Goal: Information Seeking & Learning: Find specific fact

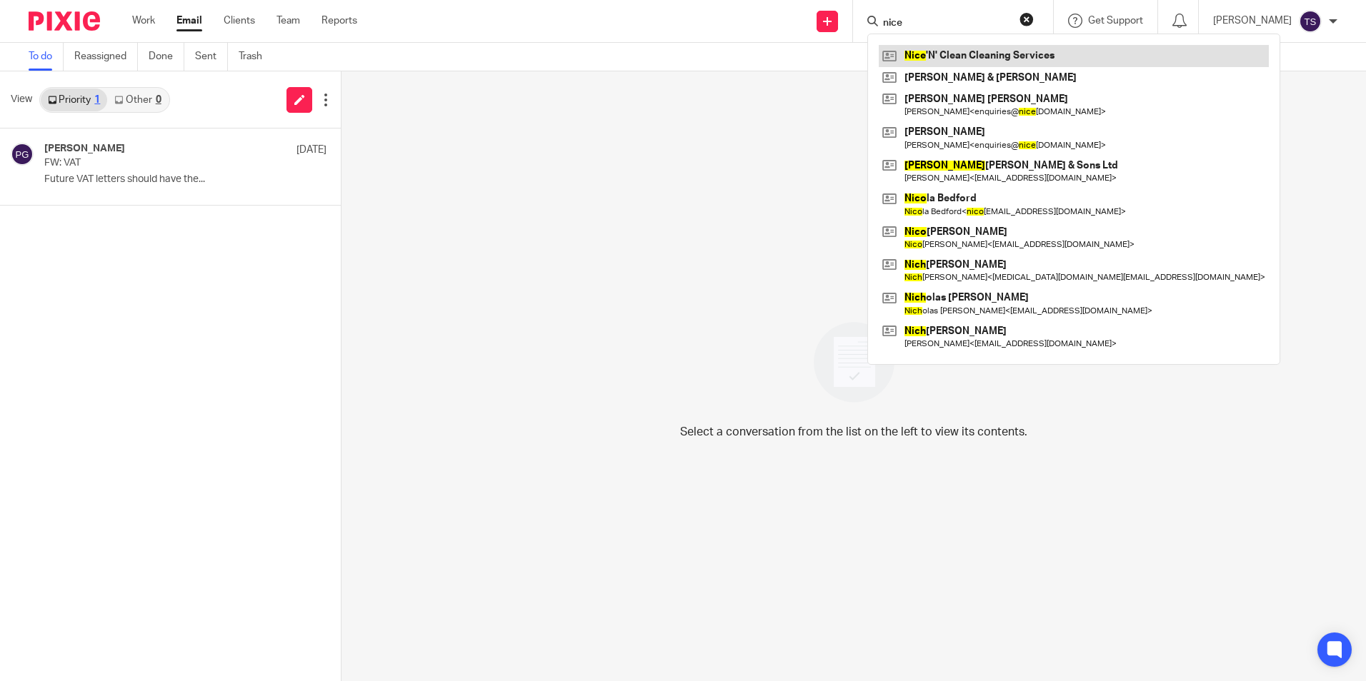
type input "nice"
click at [989, 50] on link at bounding box center [1073, 55] width 390 height 21
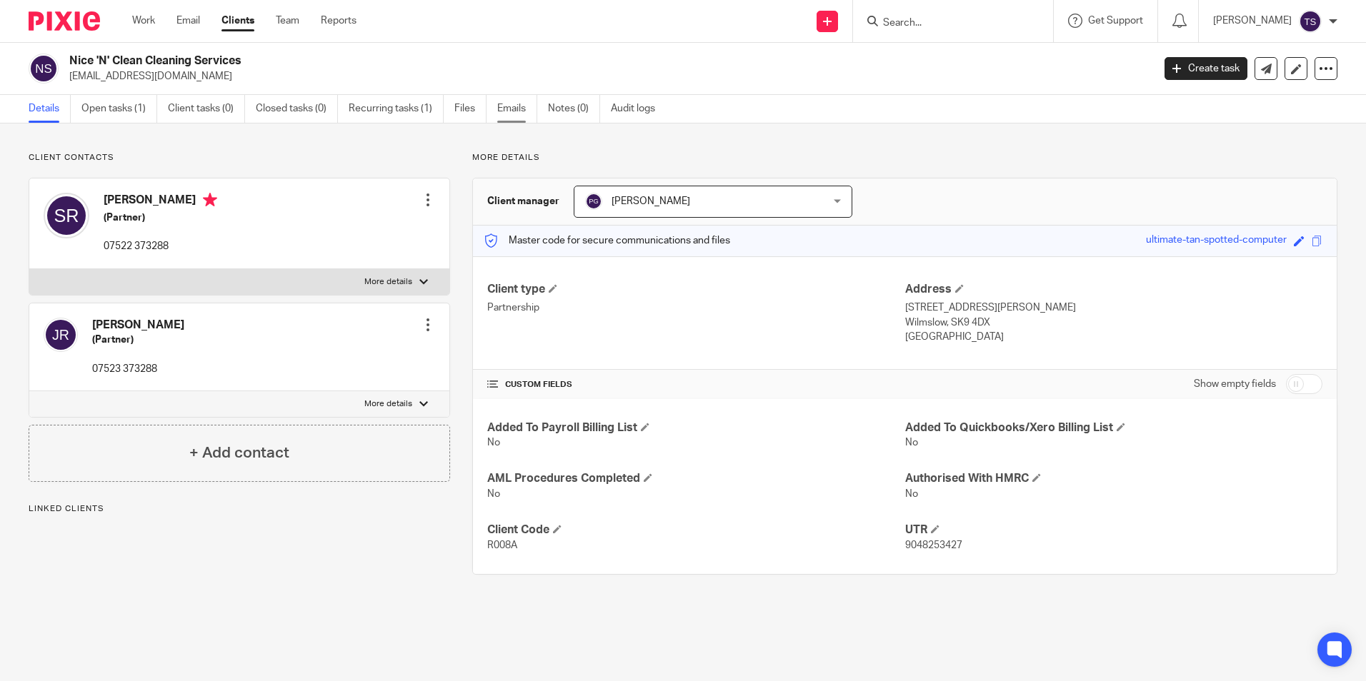
click at [504, 100] on link "Emails" at bounding box center [517, 109] width 40 height 28
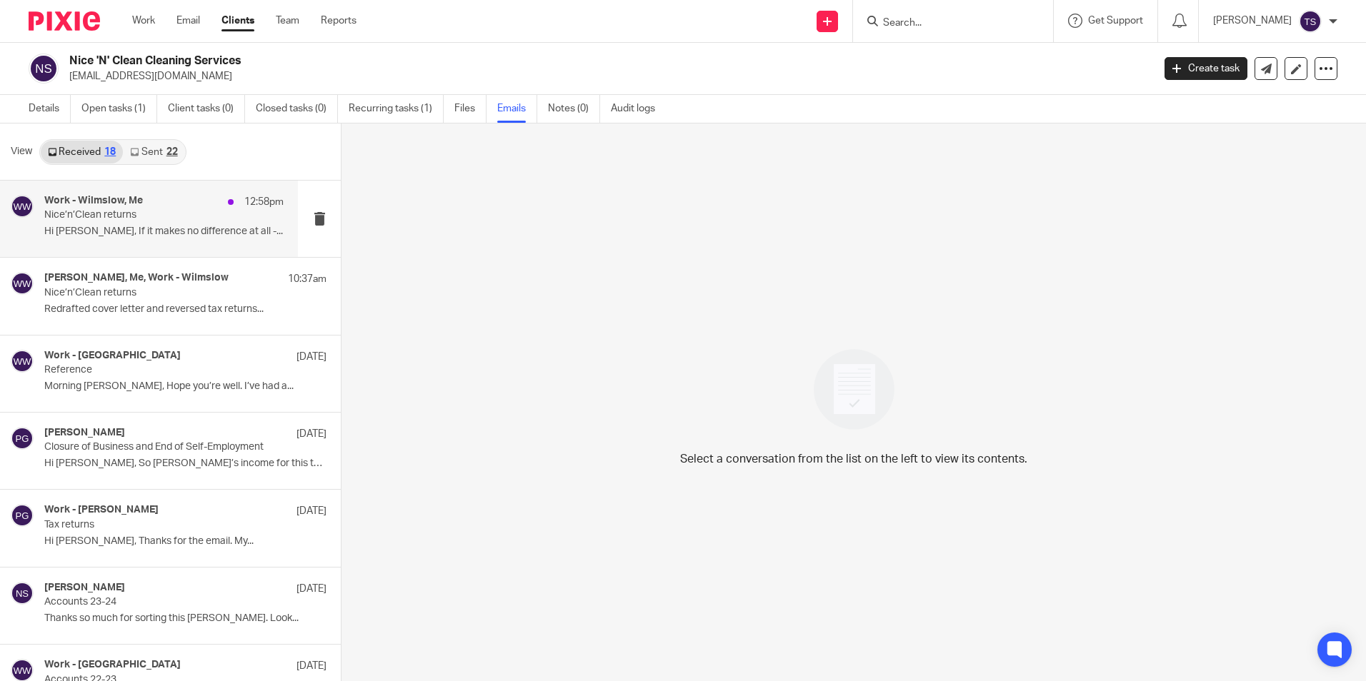
click at [129, 214] on p "Nice’n’Clean returns" at bounding box center [139, 215] width 191 height 12
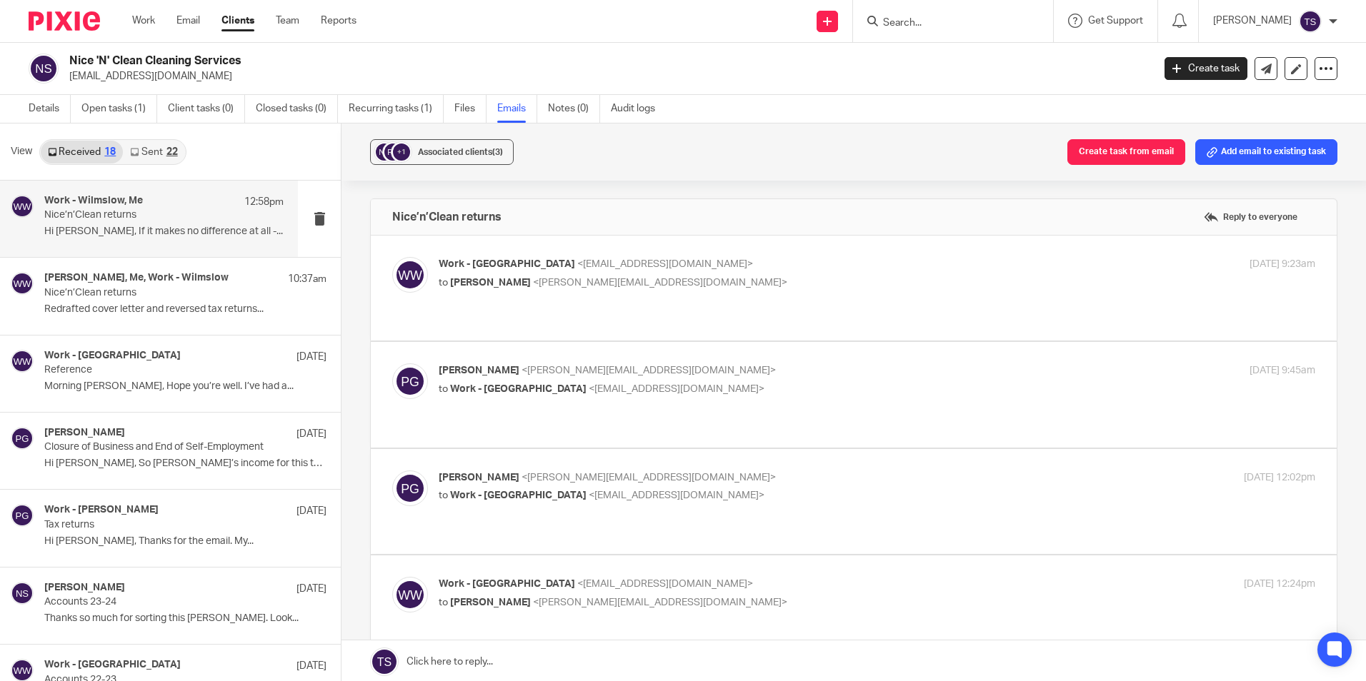
click at [171, 151] on div "22" at bounding box center [171, 152] width 11 height 10
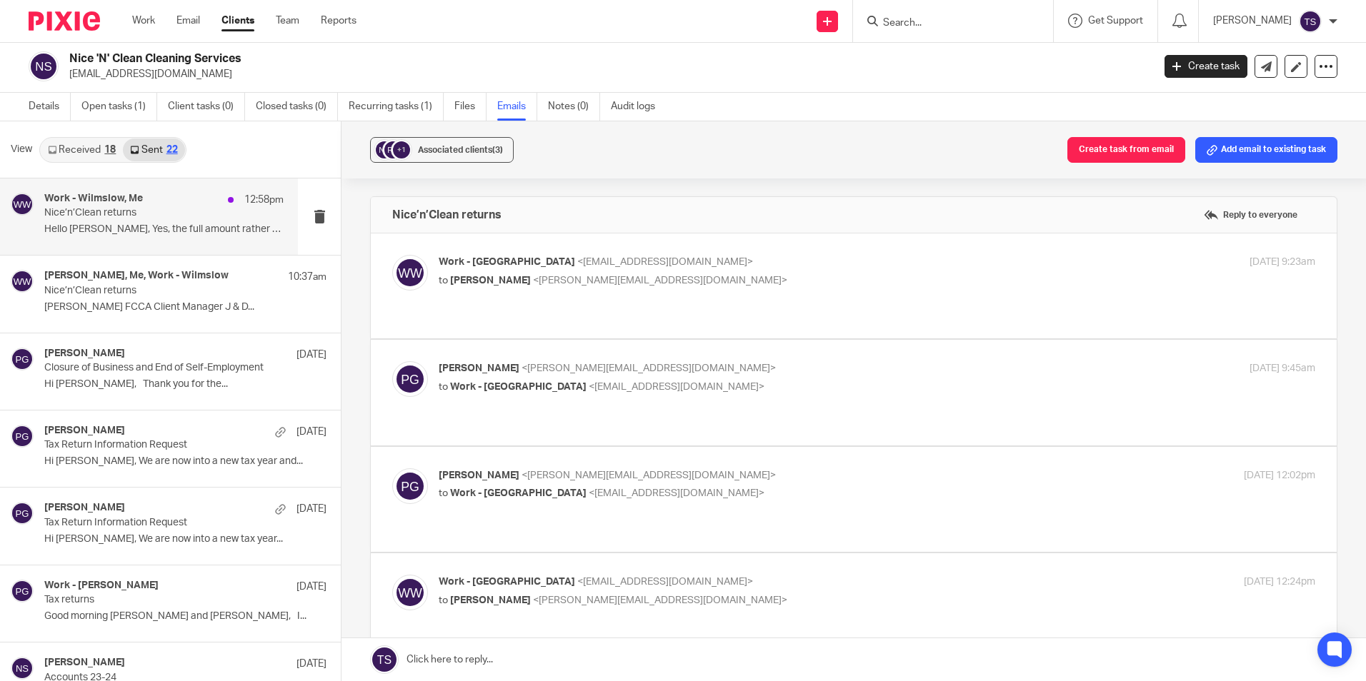
click at [153, 226] on p "Hello [PERSON_NAME], Yes, the full amount rather than..." at bounding box center [163, 230] width 239 height 12
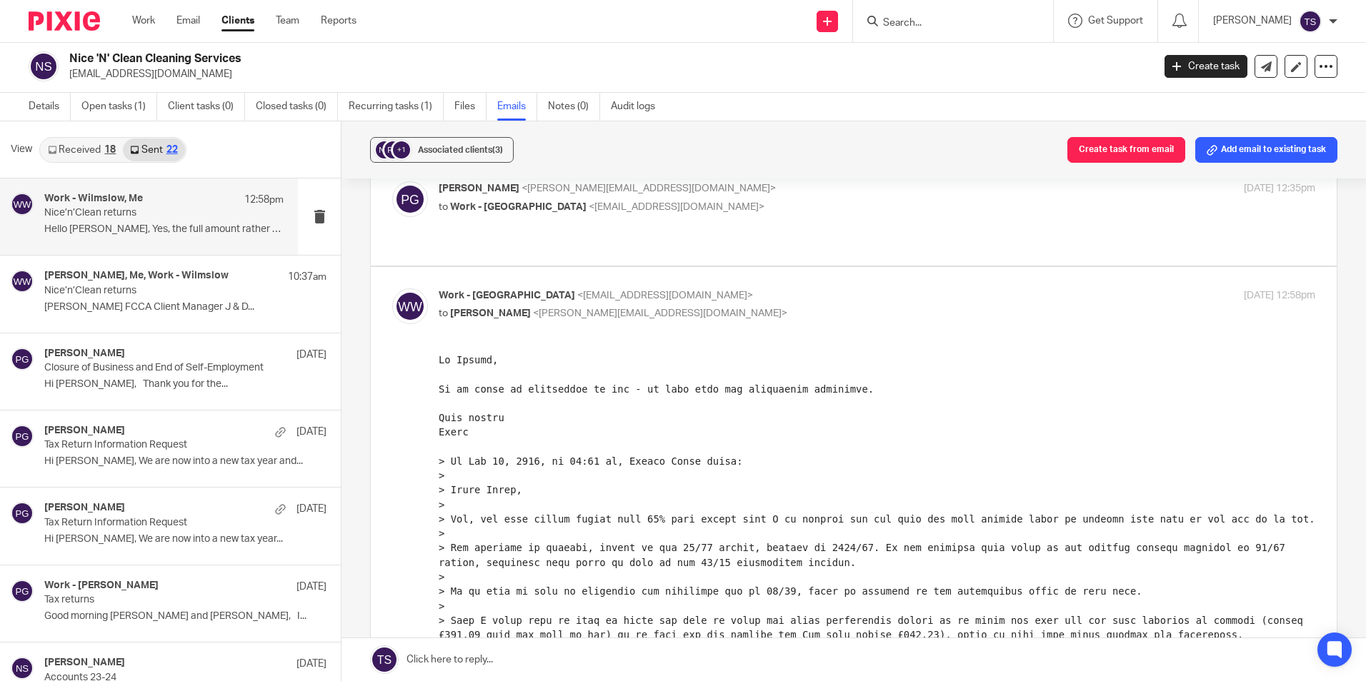
scroll to position [429, 0]
